Goal: Information Seeking & Learning: Learn about a topic

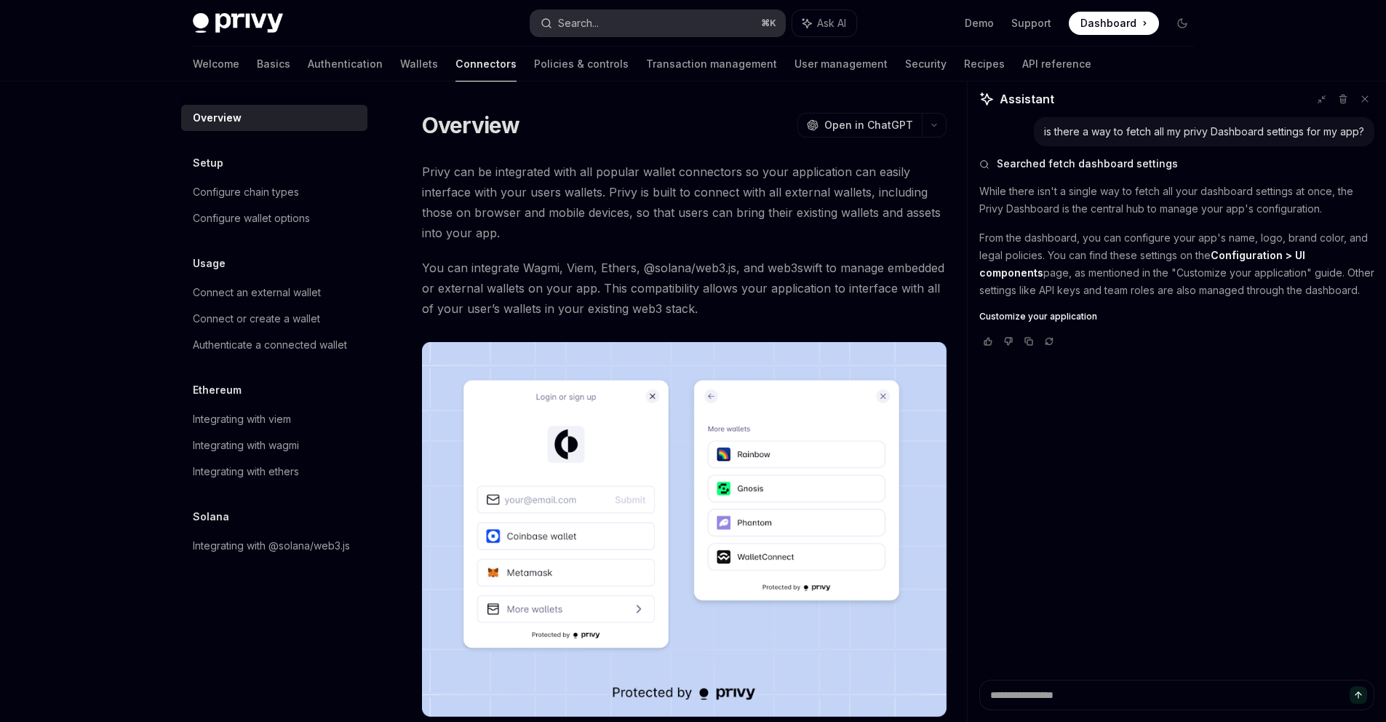
click at [609, 34] on button "Search... ⌘ K" at bounding box center [658, 23] width 255 height 26
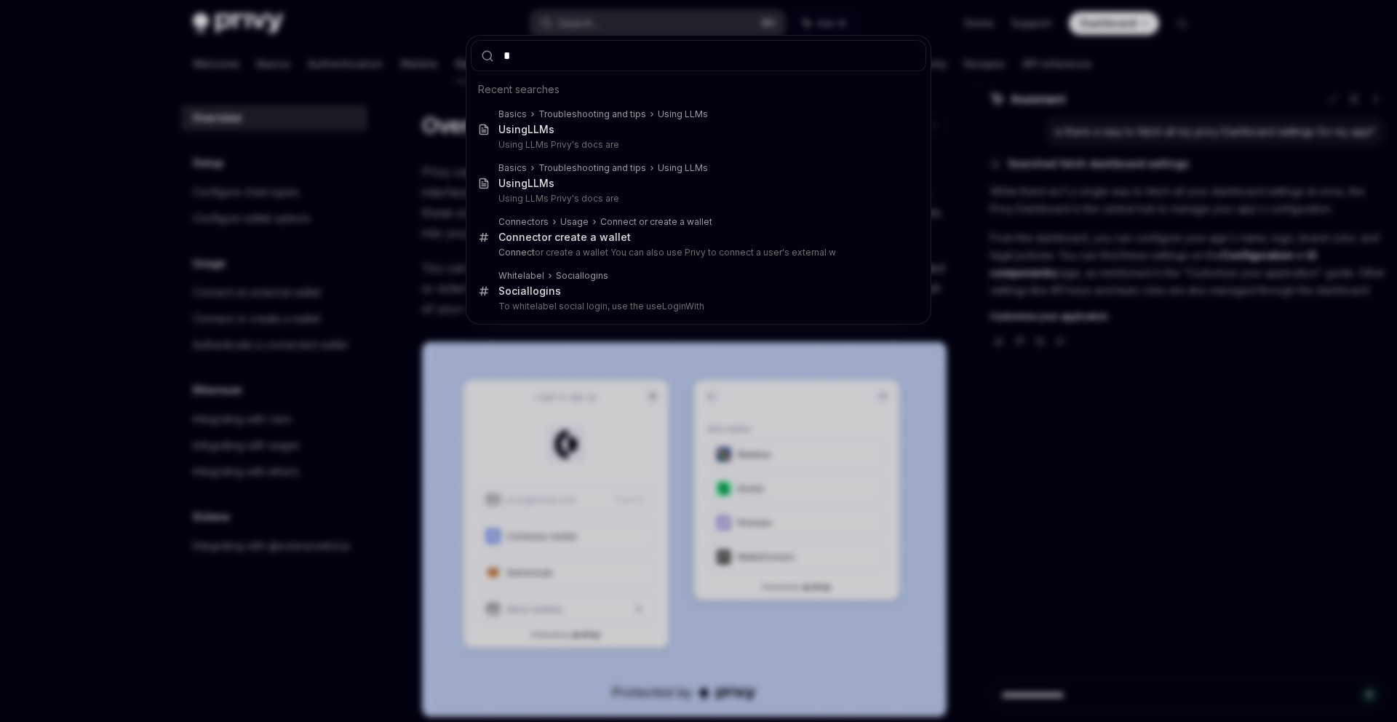
type input "**"
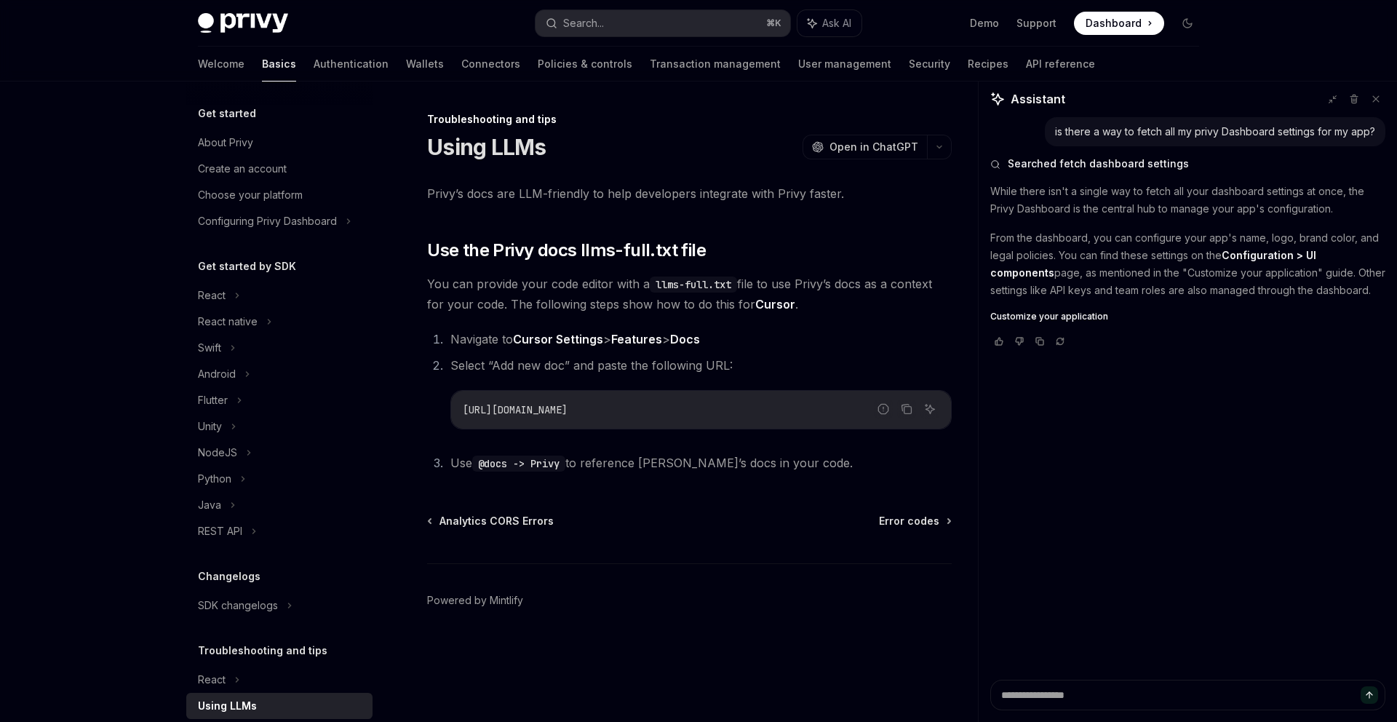
click at [500, 366] on span "Select “Add new doc” and paste the following URL:" at bounding box center [591, 365] width 282 height 15
drag, startPoint x: 500, startPoint y: 366, endPoint x: 555, endPoint y: 366, distance: 55.3
click at [555, 366] on span "Select “Add new doc” and paste the following URL:" at bounding box center [591, 365] width 282 height 15
copy span "Add new doc"
click at [903, 407] on icon "Copy the contents from the code block" at bounding box center [907, 409] width 12 height 12
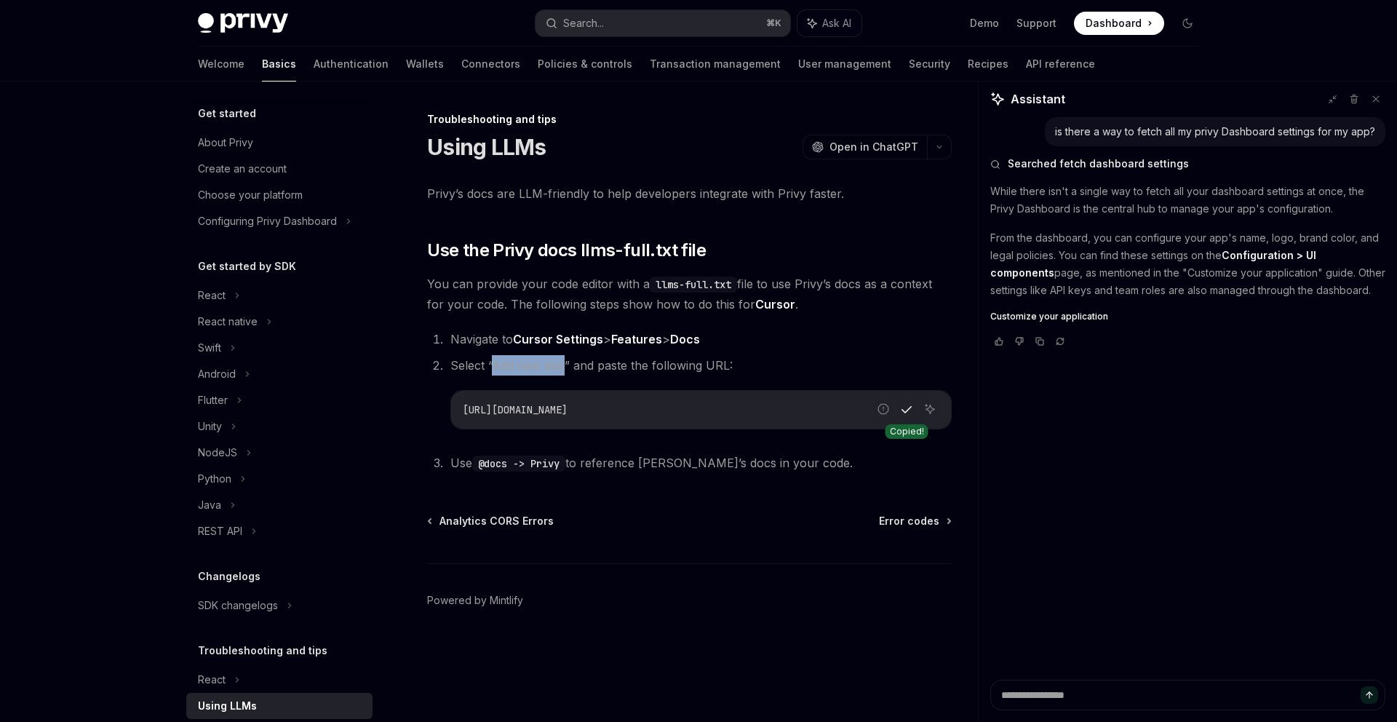
click at [903, 407] on icon "Copy the contents from the code block" at bounding box center [907, 409] width 12 height 8
click at [314, 65] on link "Authentication" at bounding box center [351, 64] width 75 height 35
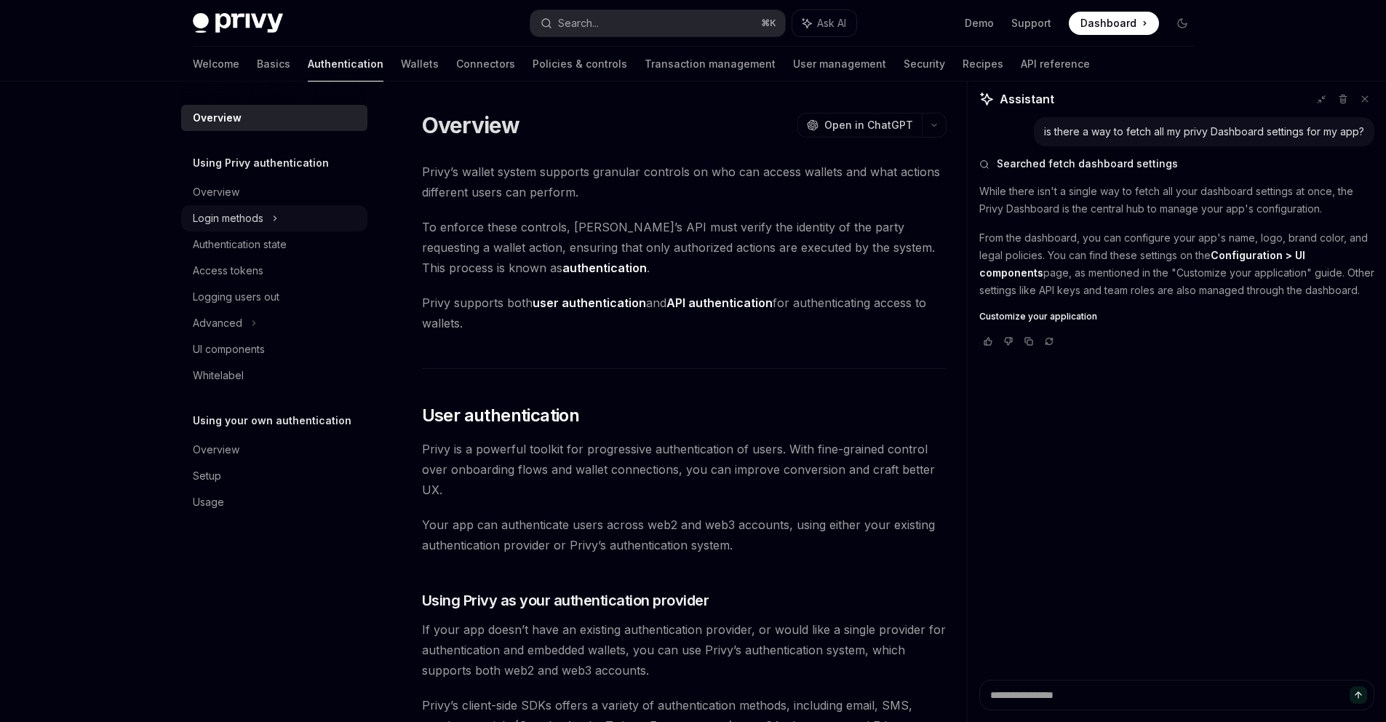
click at [250, 216] on div "Login methods" at bounding box center [228, 218] width 71 height 17
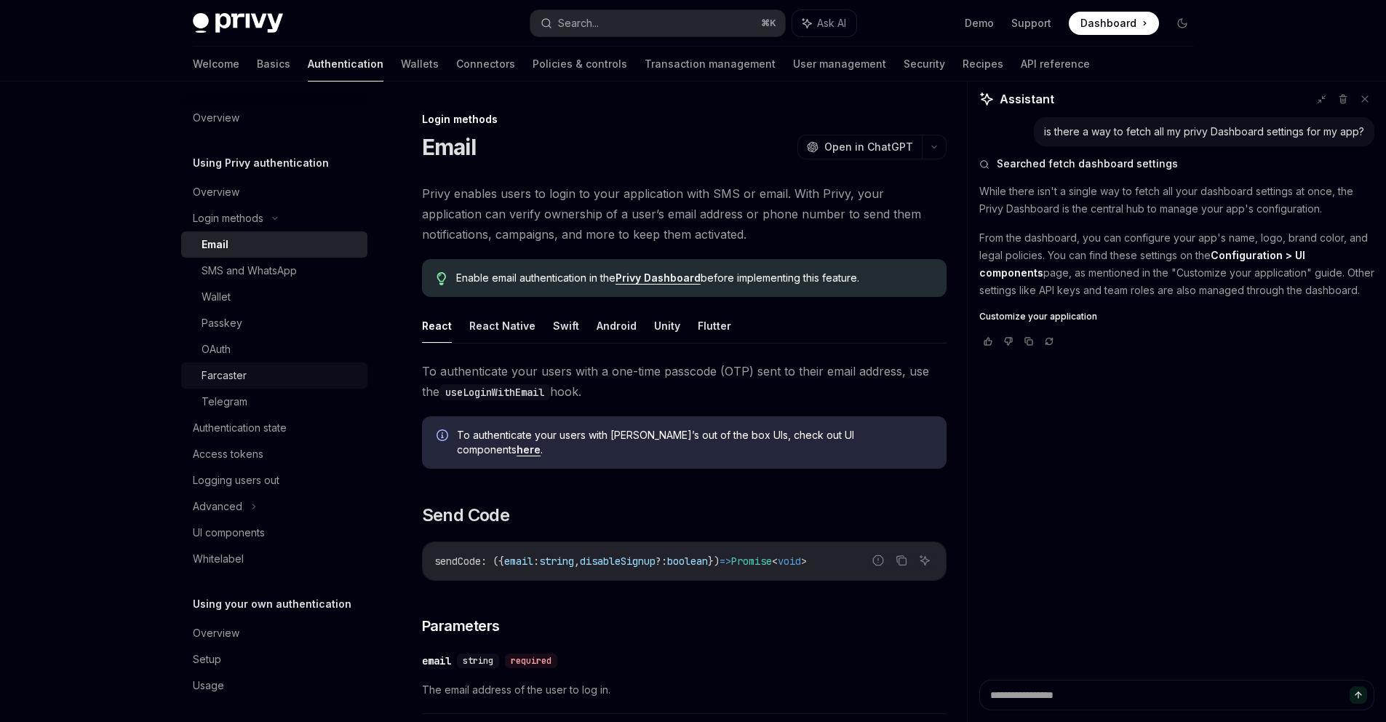
click at [236, 373] on div "Farcaster" at bounding box center [224, 375] width 45 height 17
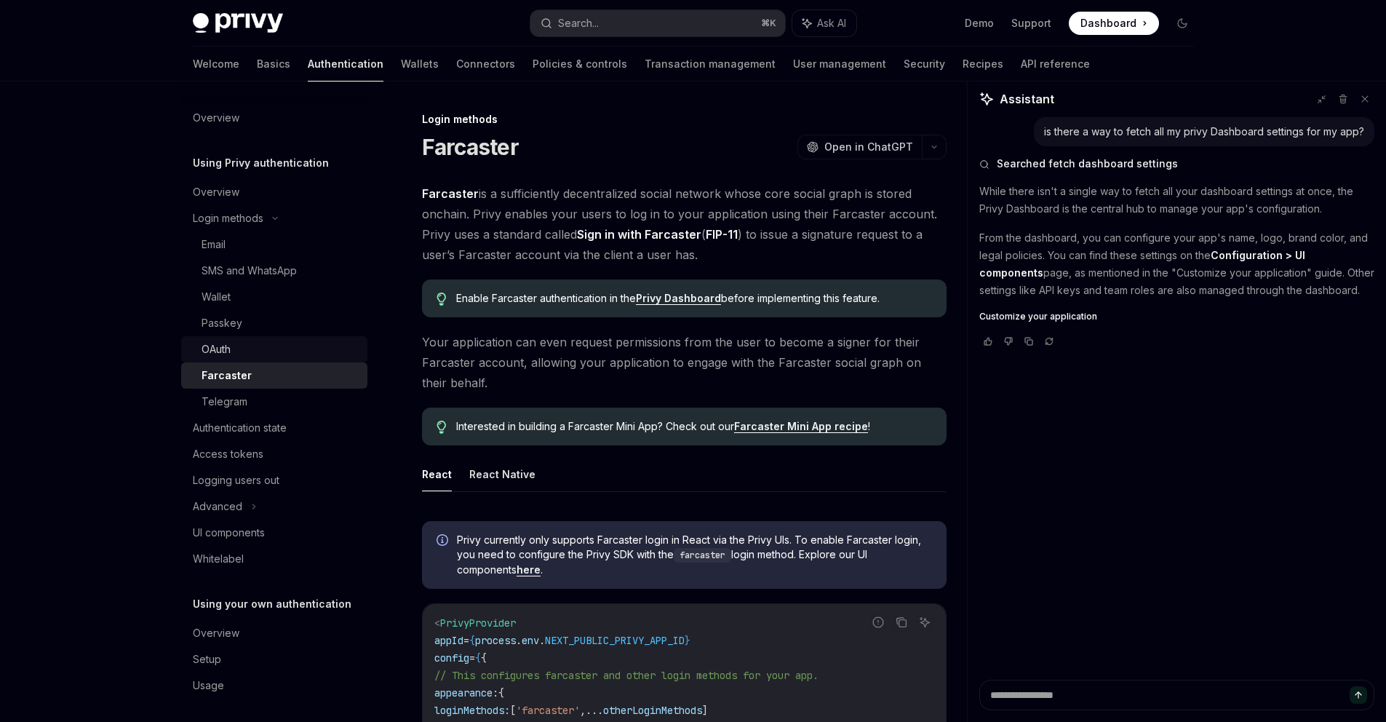
click at [232, 352] on div "OAuth" at bounding box center [280, 349] width 157 height 17
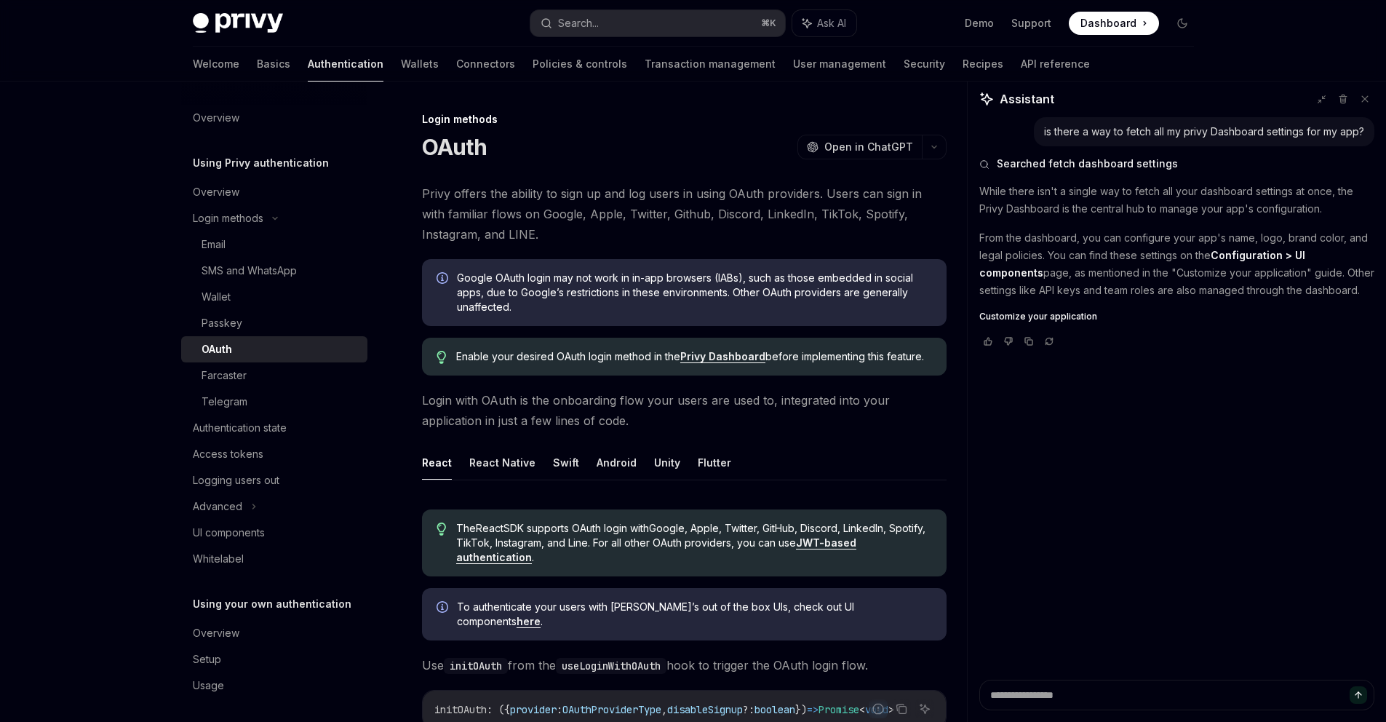
click at [507, 469] on button "React Native" at bounding box center [502, 462] width 66 height 34
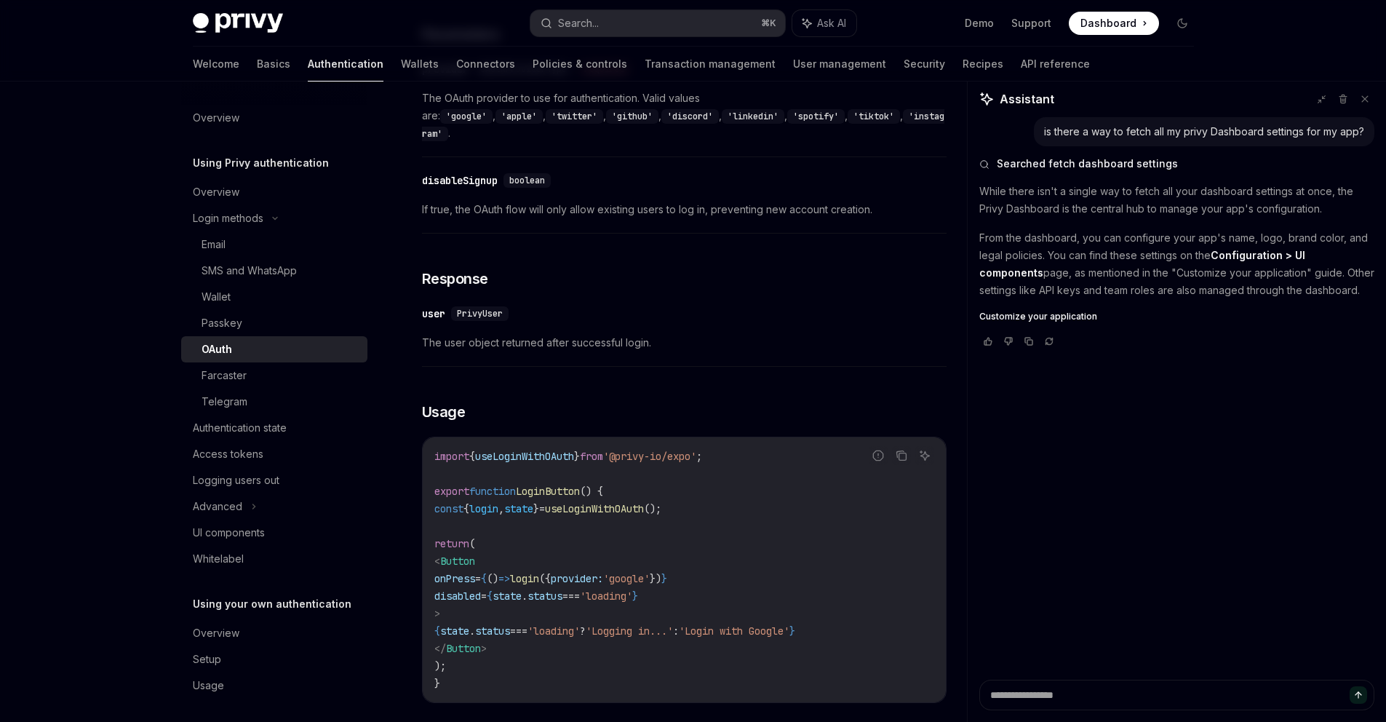
scroll to position [6, 0]
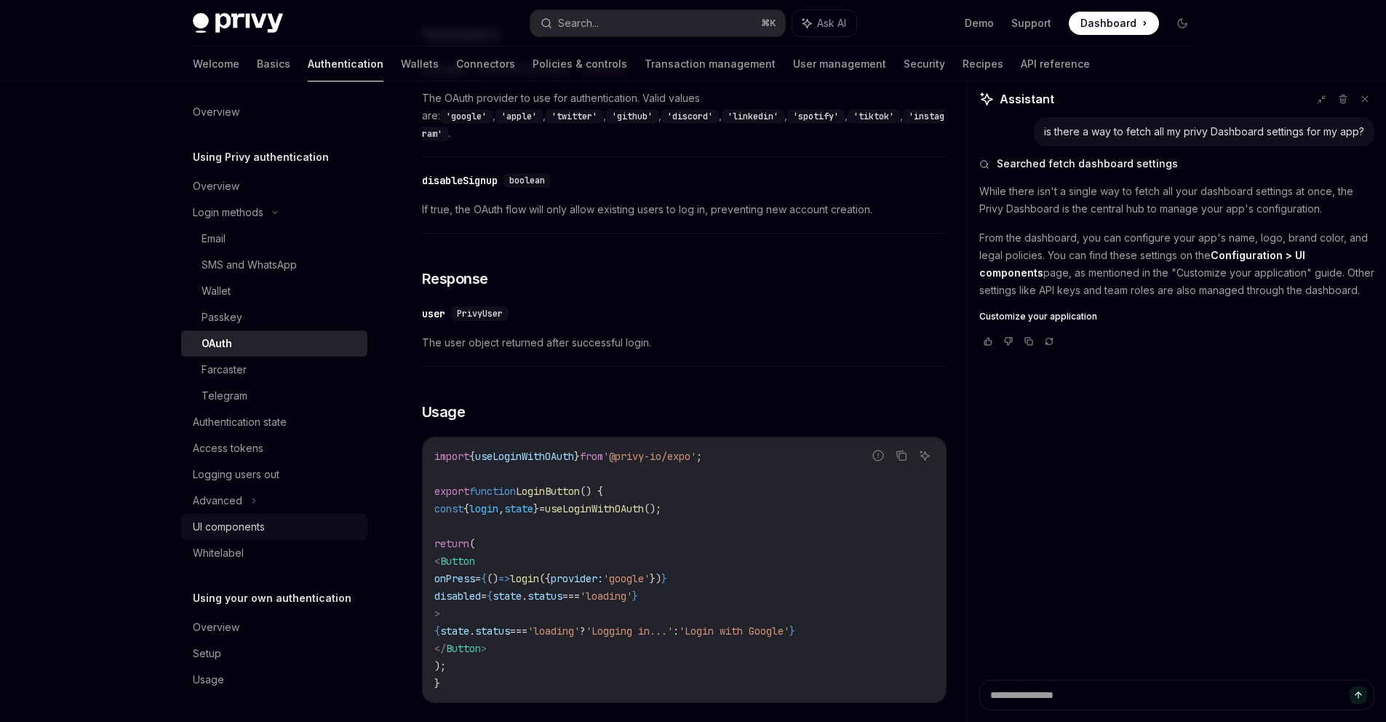
click at [263, 525] on div "UI components" at bounding box center [229, 526] width 72 height 17
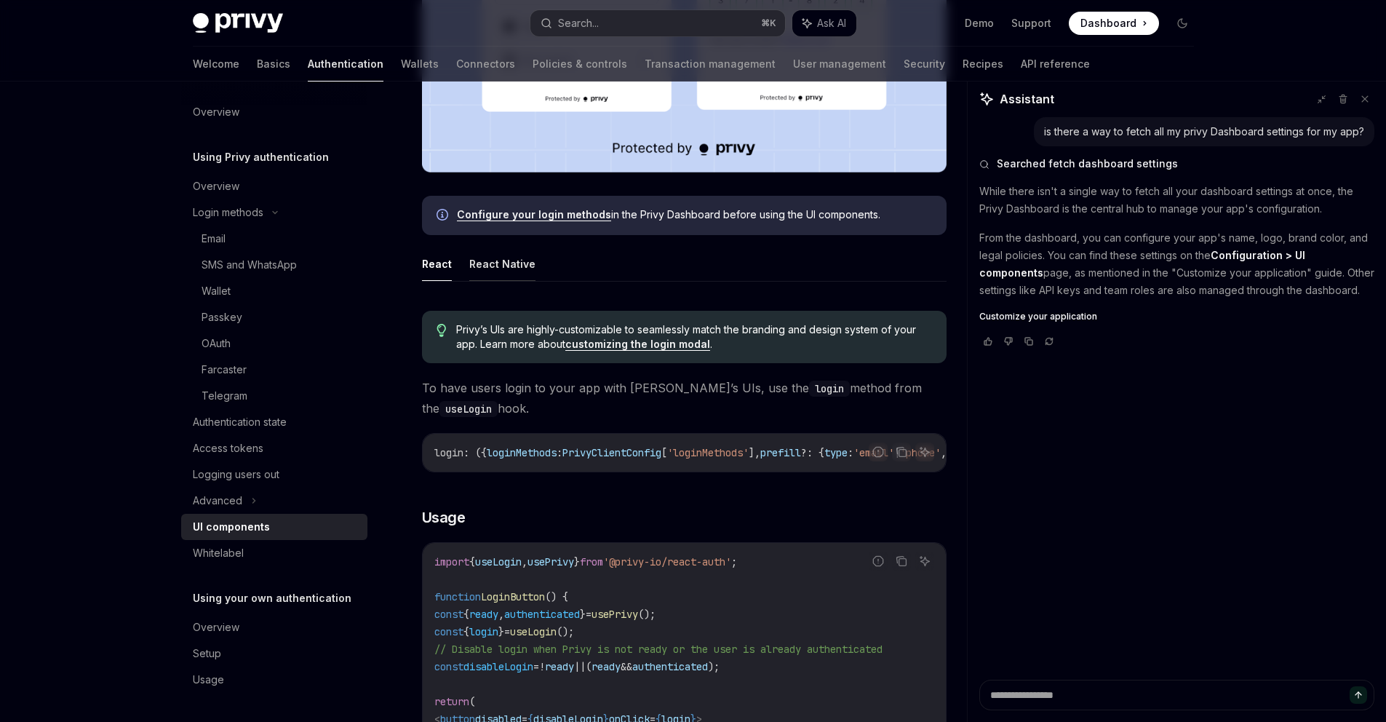
scroll to position [565, 0]
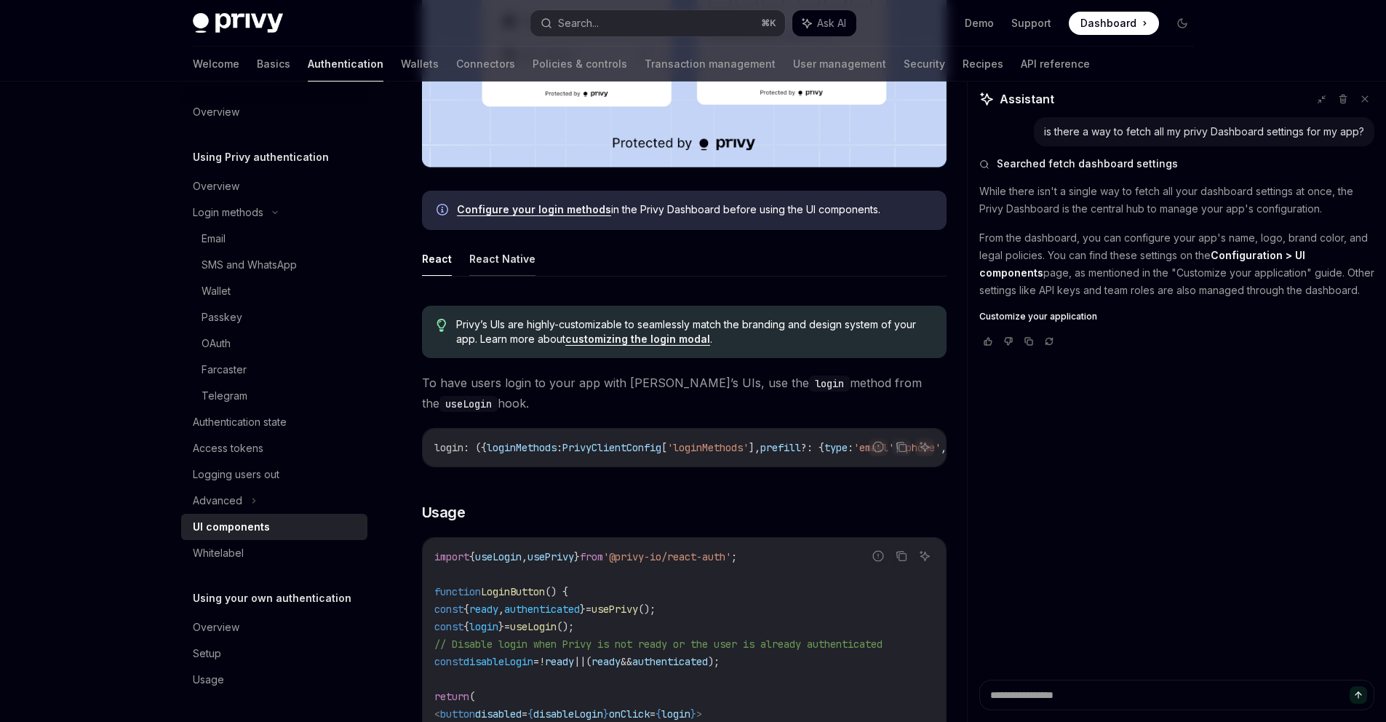
click at [493, 272] on button "React Native" at bounding box center [502, 259] width 66 height 34
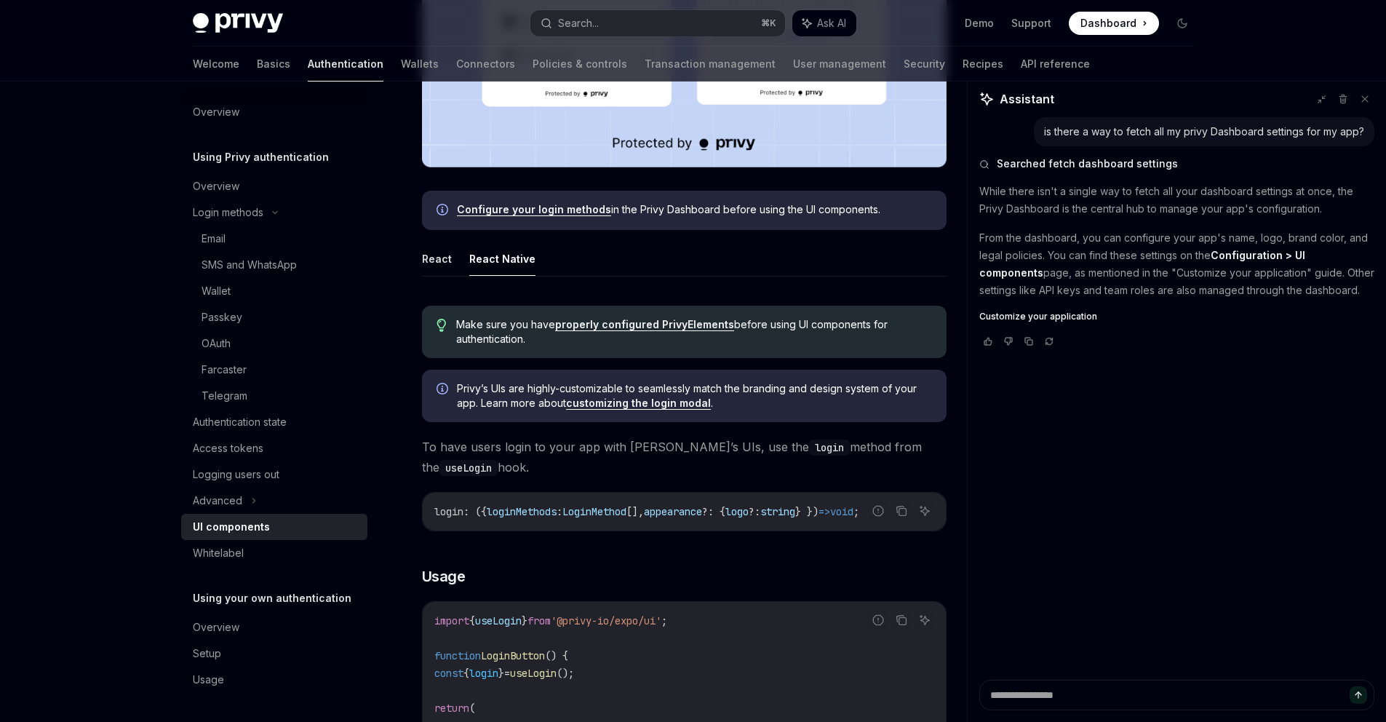
click at [492, 256] on button "React Native" at bounding box center [502, 259] width 66 height 34
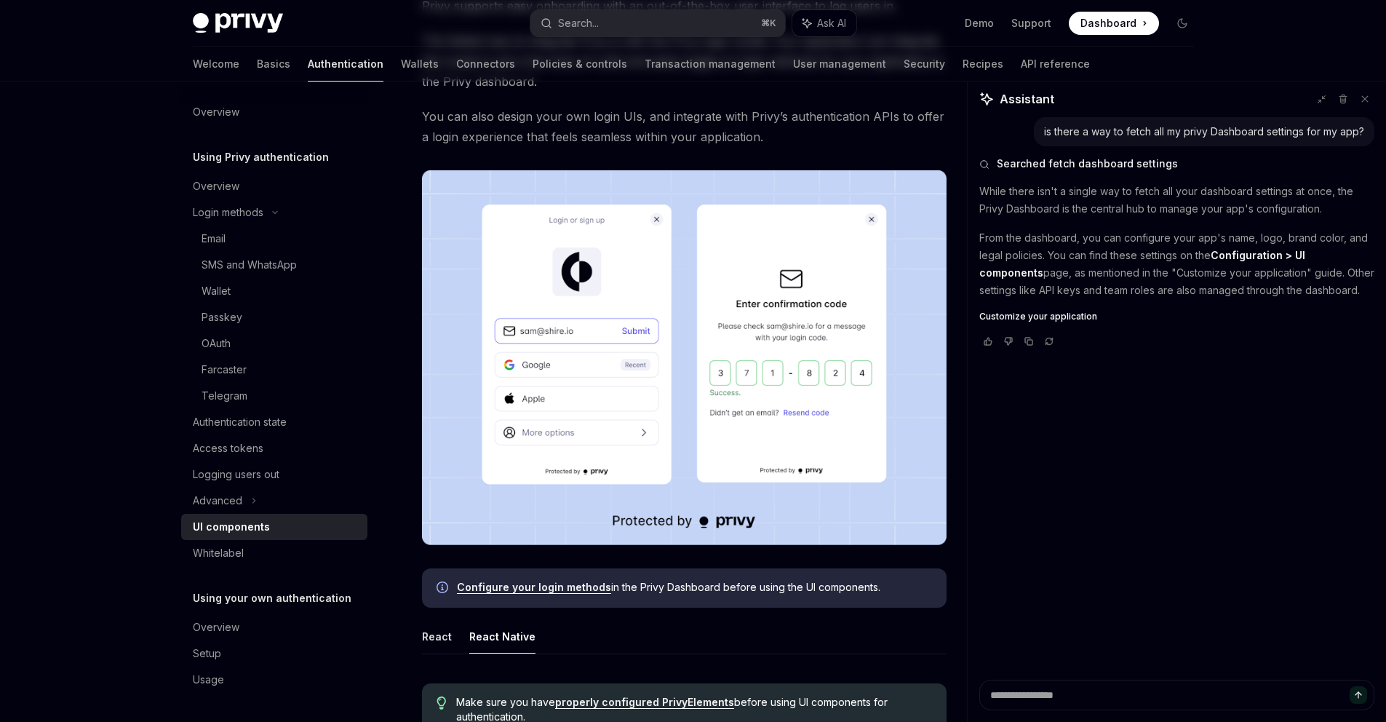
scroll to position [330, 0]
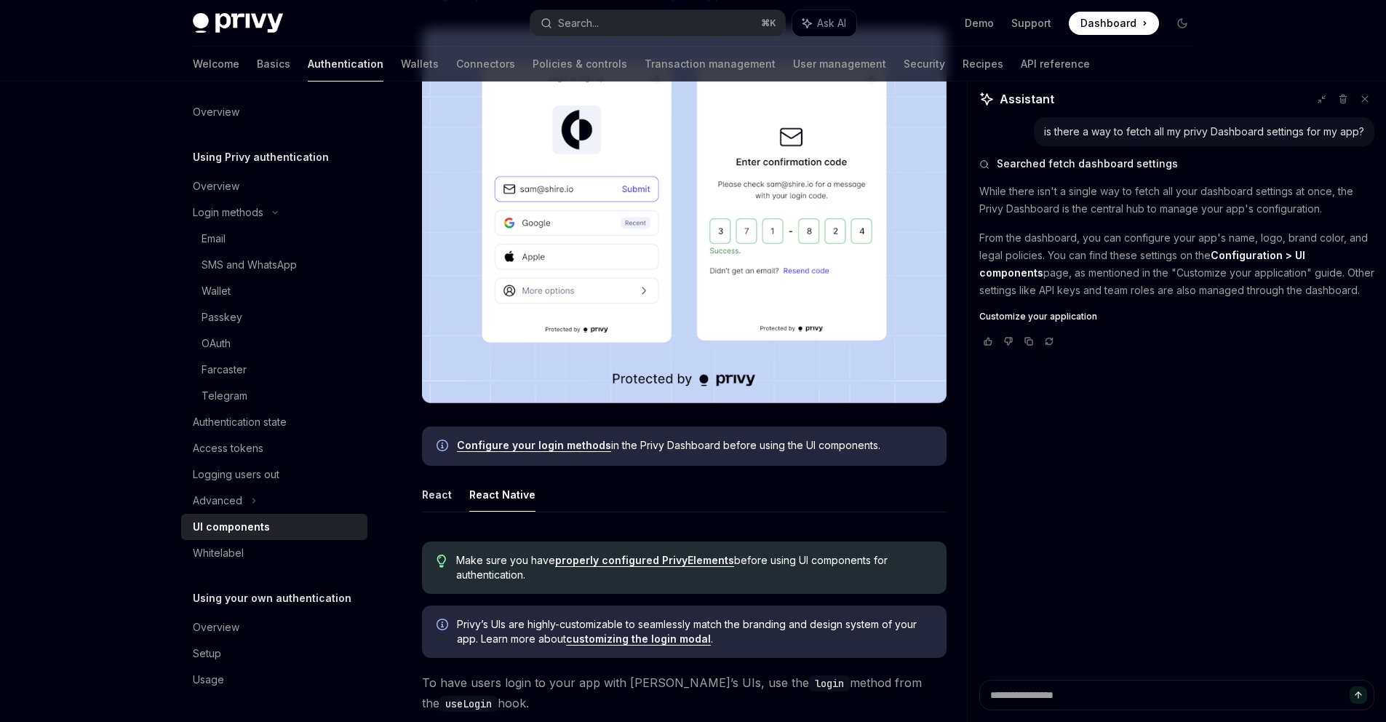
click at [642, 564] on link "properly configured PrivyElements" at bounding box center [644, 560] width 179 height 13
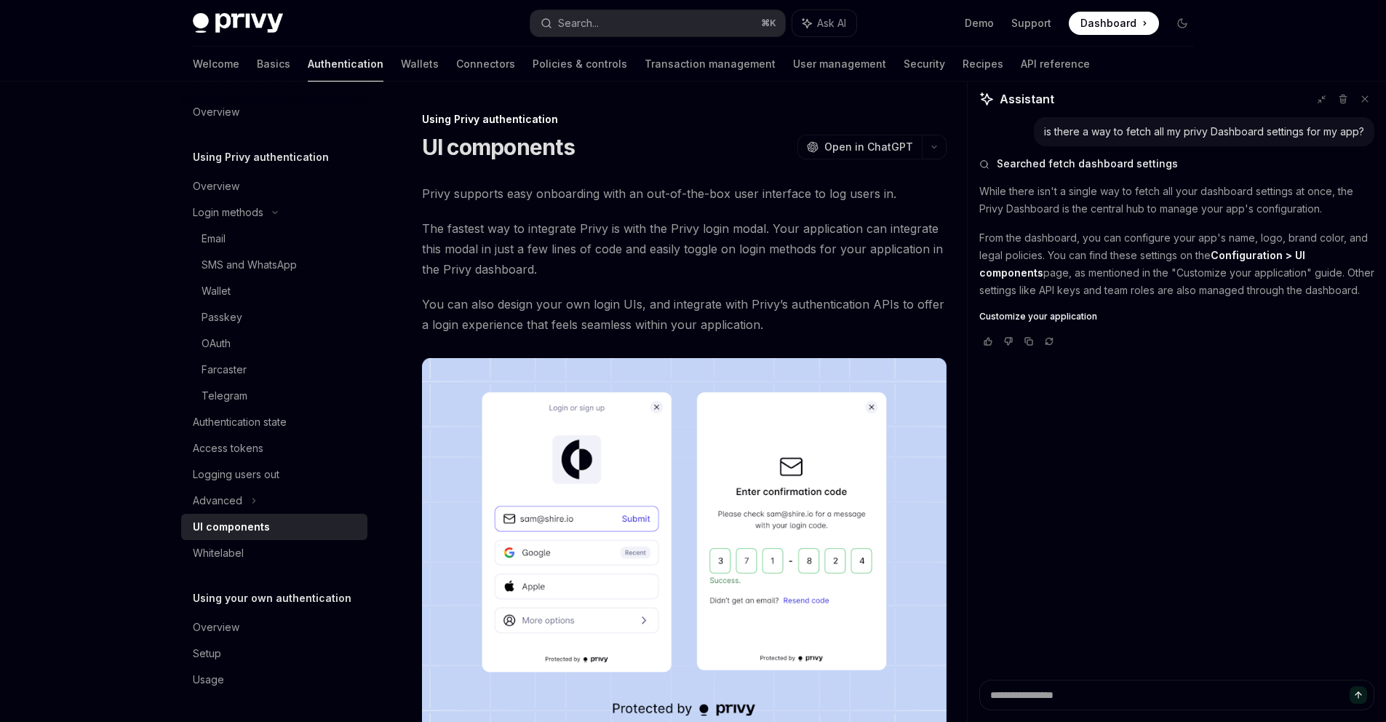
type textarea "*"
